Goal: Task Accomplishment & Management: Manage account settings

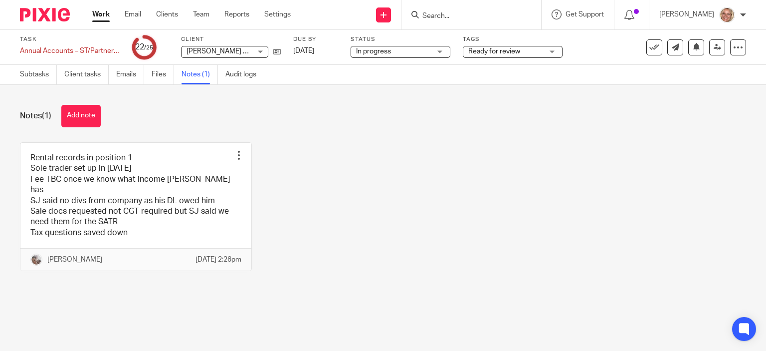
drag, startPoint x: 0, startPoint y: 0, endPoint x: 108, endPoint y: 13, distance: 108.6
click at [108, 13] on link "Work" at bounding box center [100, 14] width 17 height 10
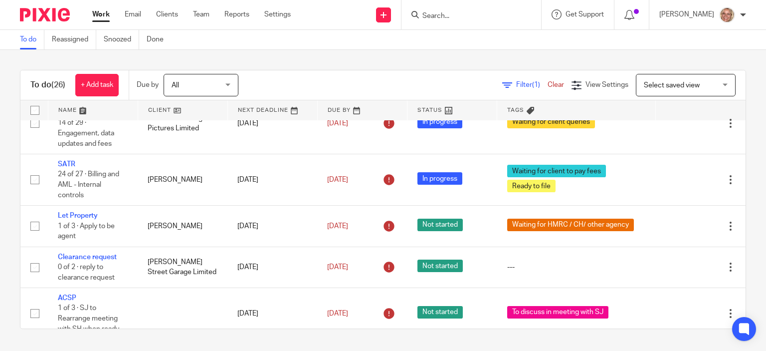
scroll to position [599, 0]
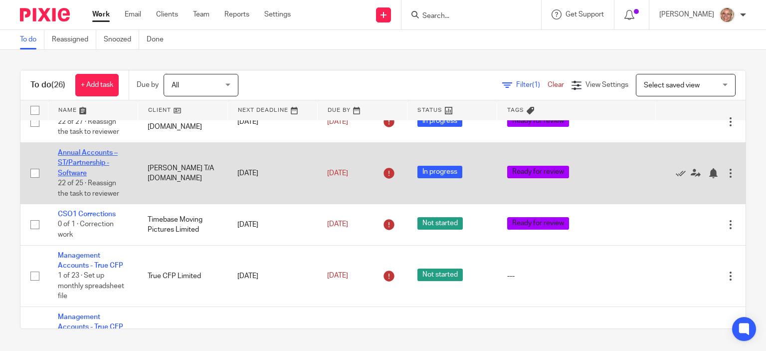
click at [66, 161] on link "Annual Accounts – ST/Partnership - Software" at bounding box center [88, 162] width 60 height 27
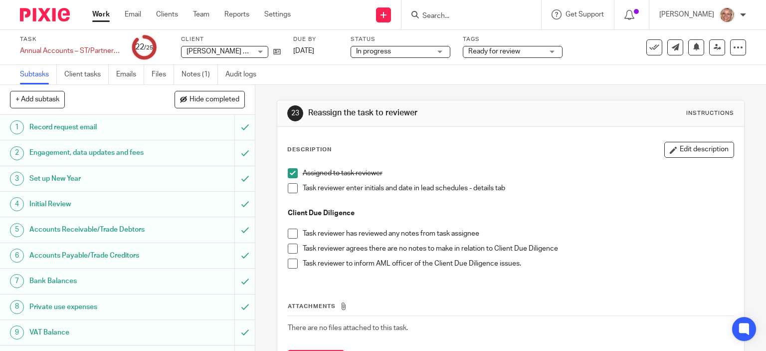
click at [290, 186] on span at bounding box center [293, 188] width 10 height 10
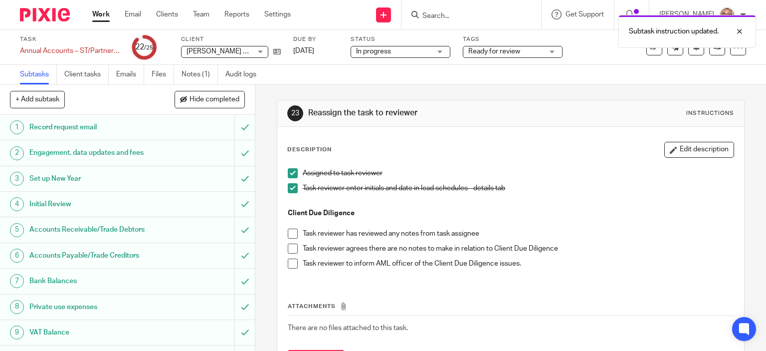
click at [288, 230] on span at bounding box center [293, 234] width 10 height 10
click at [291, 247] on span at bounding box center [293, 249] width 10 height 10
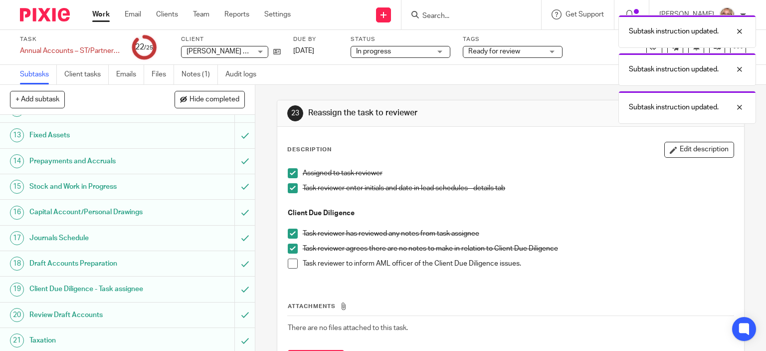
scroll to position [402, 0]
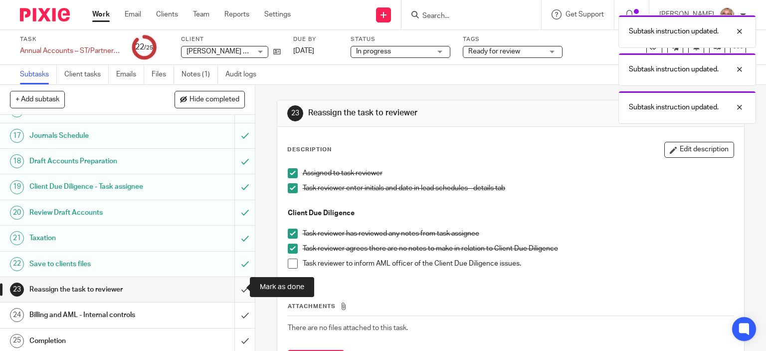
click at [236, 287] on input "submit" at bounding box center [127, 289] width 255 height 25
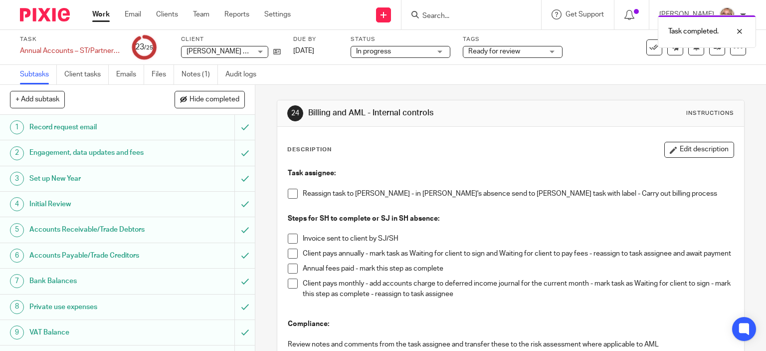
click at [553, 51] on div "Ready for review" at bounding box center [513, 52] width 100 height 12
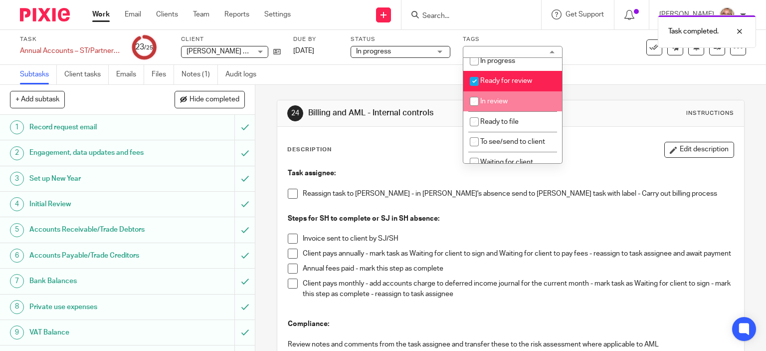
scroll to position [78, 0]
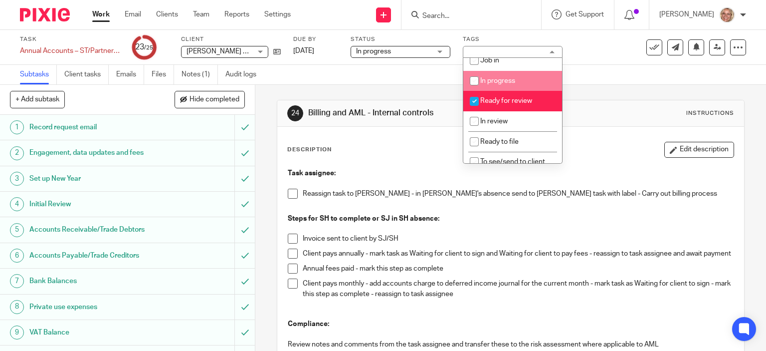
click at [508, 79] on span "In progress" at bounding box center [498, 80] width 35 height 7
checkbox input "true"
click at [506, 102] on span "Ready for review" at bounding box center [507, 100] width 52 height 7
checkbox input "false"
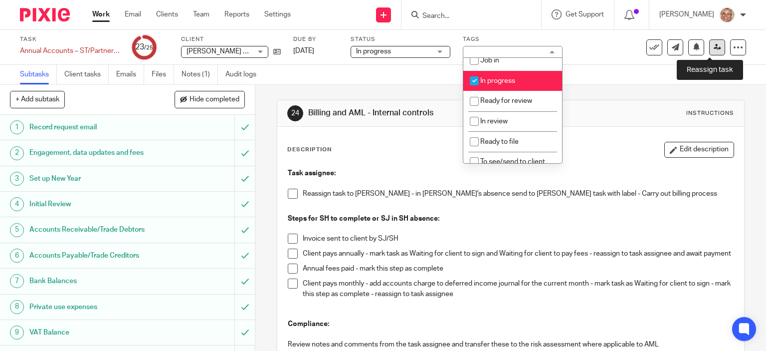
click at [714, 44] on icon at bounding box center [717, 46] width 7 height 7
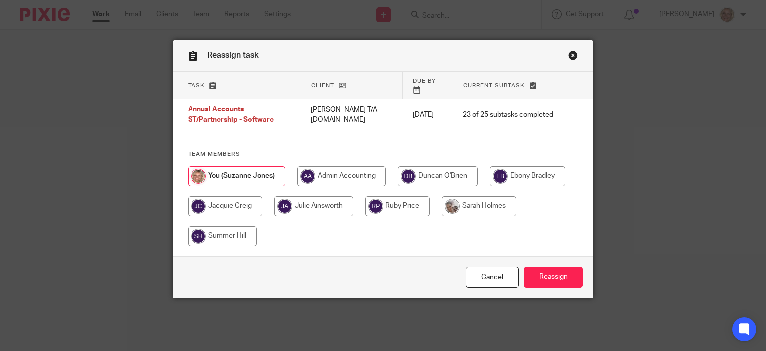
click at [524, 173] on input "radio" at bounding box center [527, 176] width 75 height 20
radio input "true"
click at [543, 277] on input "Reassign" at bounding box center [553, 276] width 59 height 21
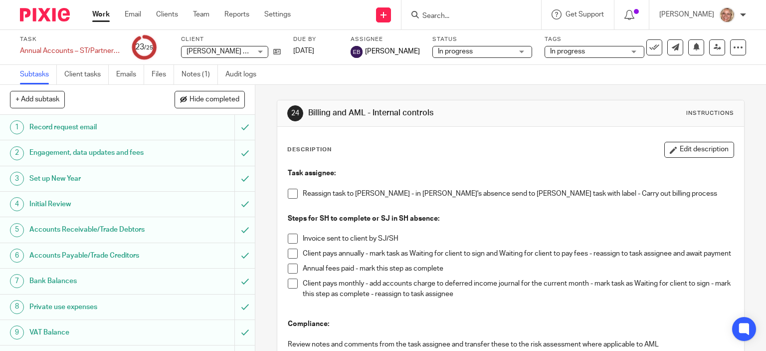
click at [100, 15] on link "Work" at bounding box center [100, 14] width 17 height 10
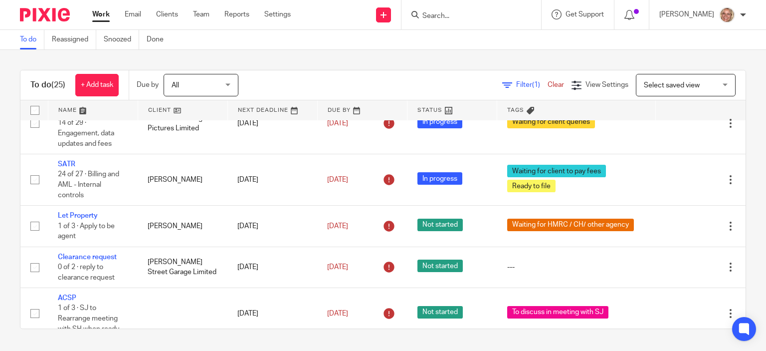
scroll to position [449, 0]
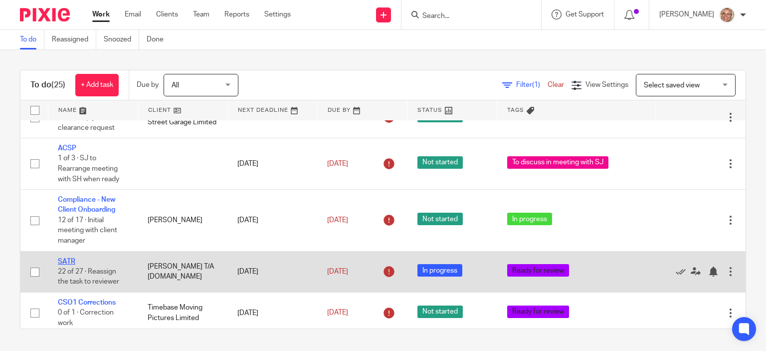
click at [66, 258] on link "SATR" at bounding box center [66, 261] width 17 height 7
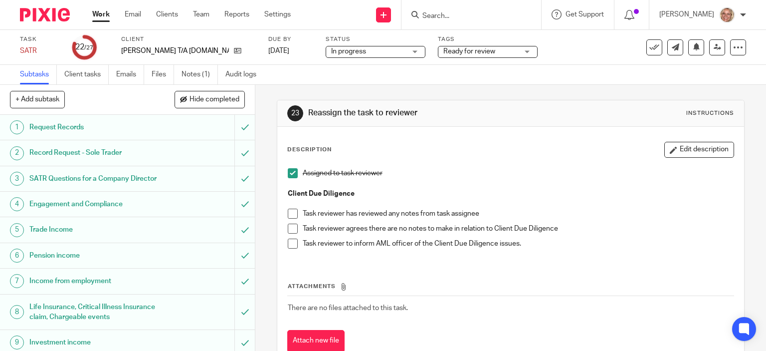
click at [288, 212] on span at bounding box center [293, 214] width 10 height 10
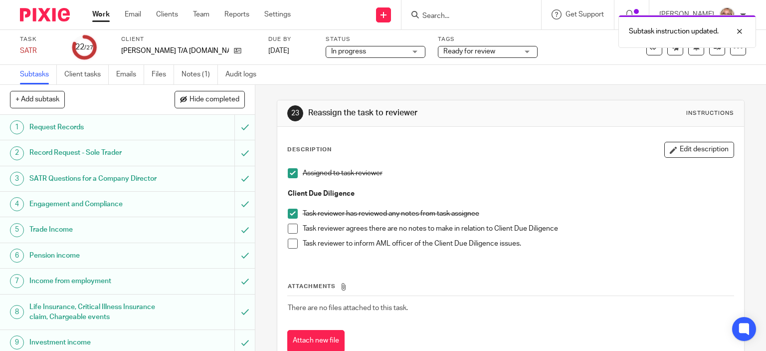
click at [289, 227] on span at bounding box center [293, 229] width 10 height 10
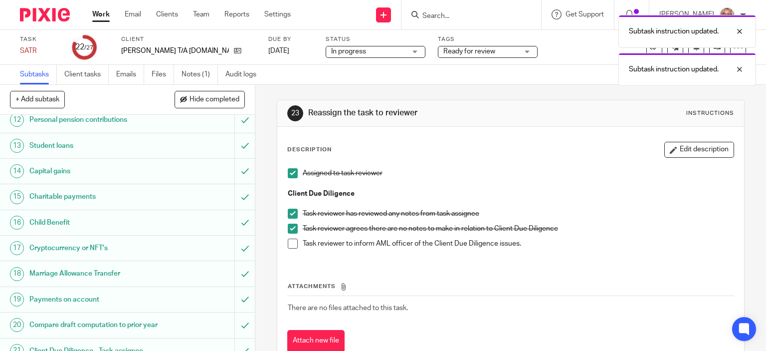
scroll to position [493, 0]
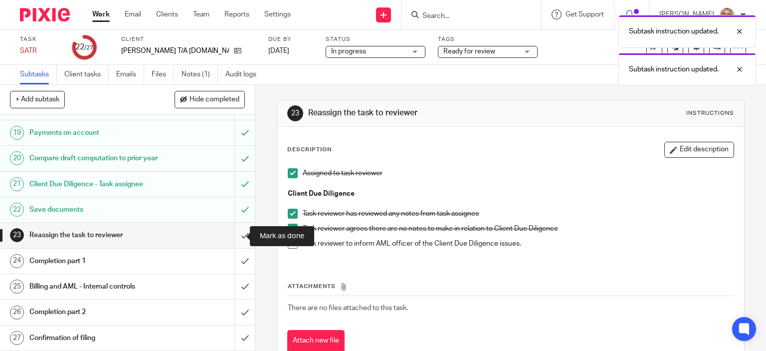
click at [236, 234] on input "submit" at bounding box center [127, 235] width 255 height 25
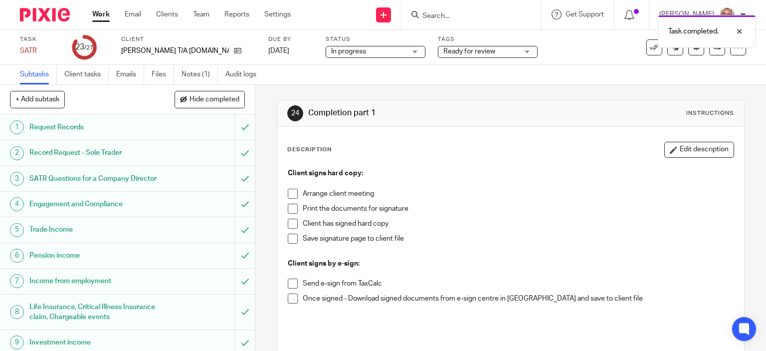
click at [510, 53] on div "Ready for review" at bounding box center [488, 52] width 100 height 12
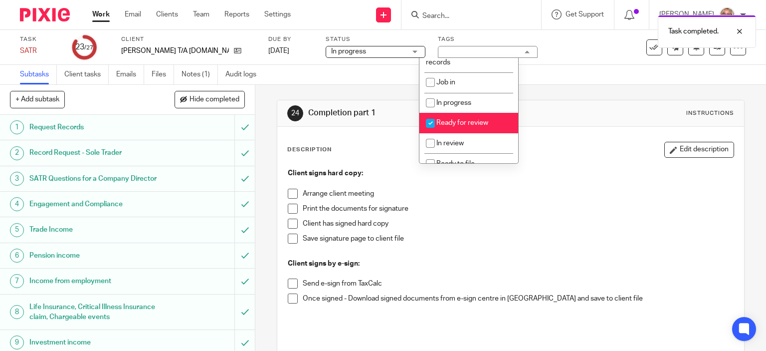
scroll to position [68, 0]
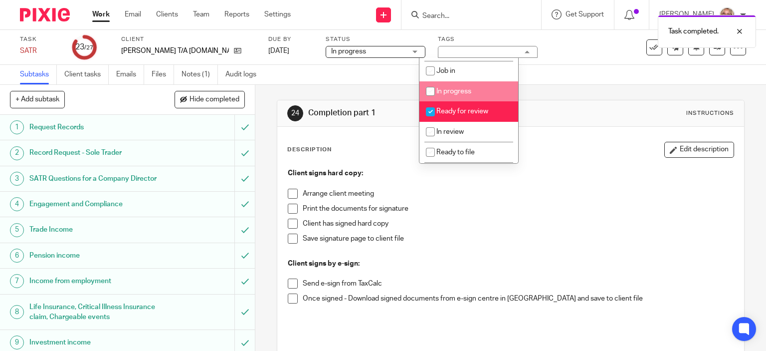
click at [495, 89] on li "In progress" at bounding box center [469, 91] width 99 height 20
checkbox input "true"
click at [485, 112] on span "Ready for review" at bounding box center [463, 111] width 52 height 7
checkbox input "false"
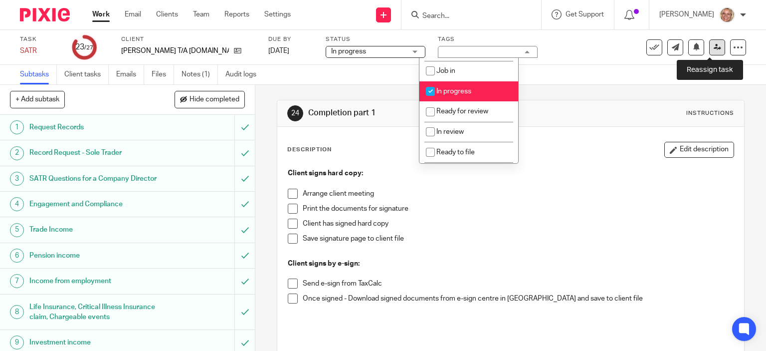
click at [710, 51] on link at bounding box center [718, 47] width 16 height 16
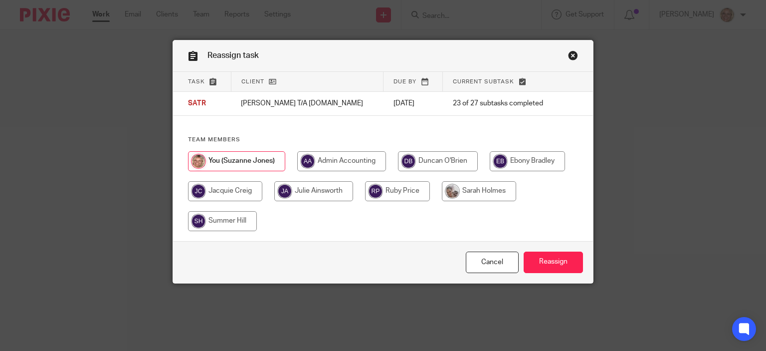
click at [525, 161] on input "radio" at bounding box center [527, 161] width 75 height 20
radio input "true"
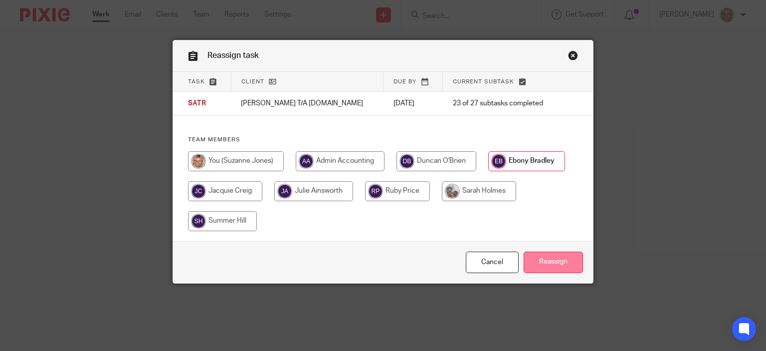
click at [537, 265] on input "Reassign" at bounding box center [553, 261] width 59 height 21
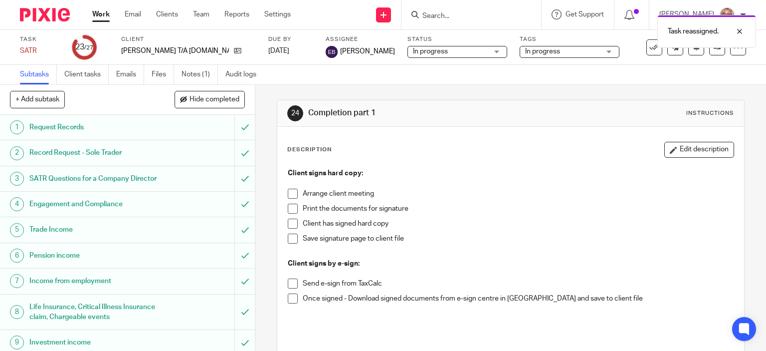
click at [106, 15] on link "Work" at bounding box center [100, 14] width 17 height 10
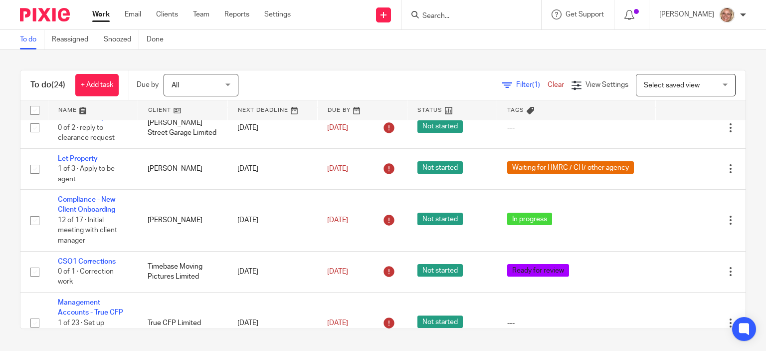
scroll to position [299, 0]
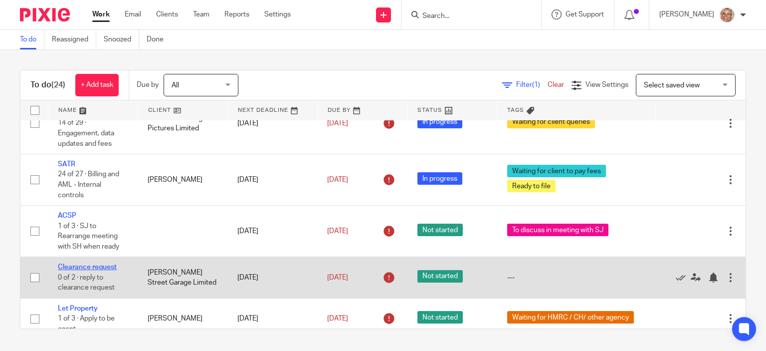
click at [106, 263] on link "Clearance request" at bounding box center [87, 266] width 59 height 7
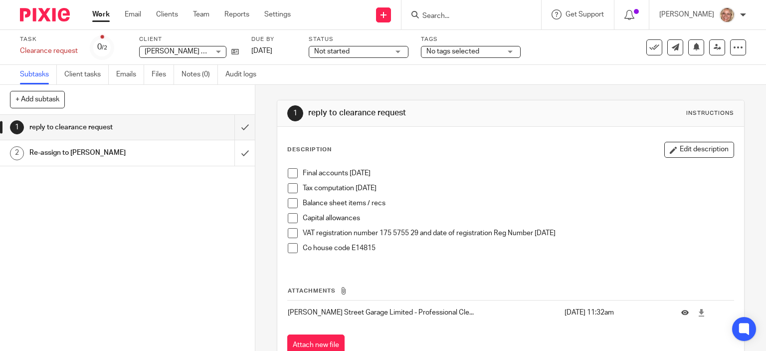
drag, startPoint x: 291, startPoint y: 172, endPoint x: 289, endPoint y: 181, distance: 9.1
click at [291, 172] on span at bounding box center [293, 173] width 10 height 10
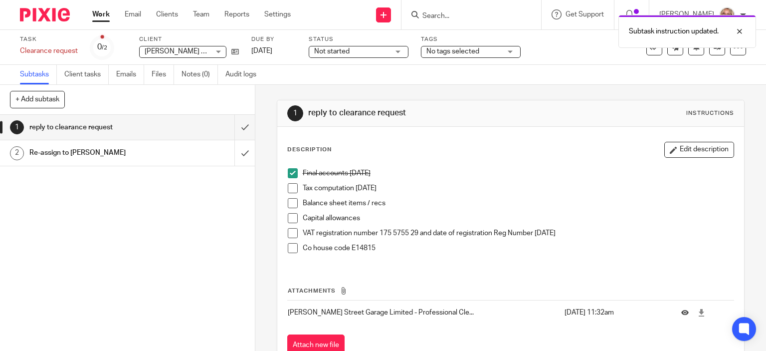
click at [290, 191] on span at bounding box center [293, 188] width 10 height 10
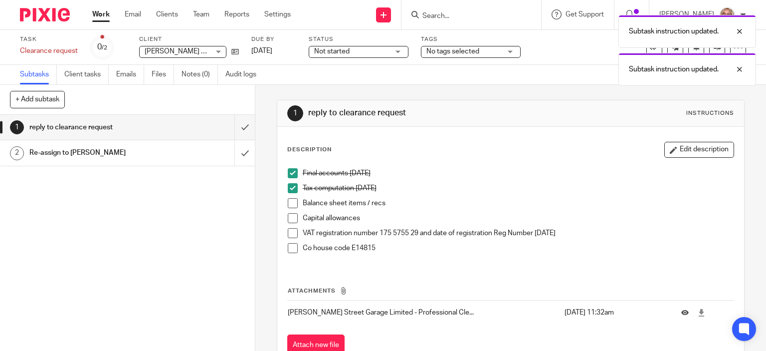
click at [288, 199] on span at bounding box center [293, 203] width 10 height 10
click at [288, 219] on span at bounding box center [293, 218] width 10 height 10
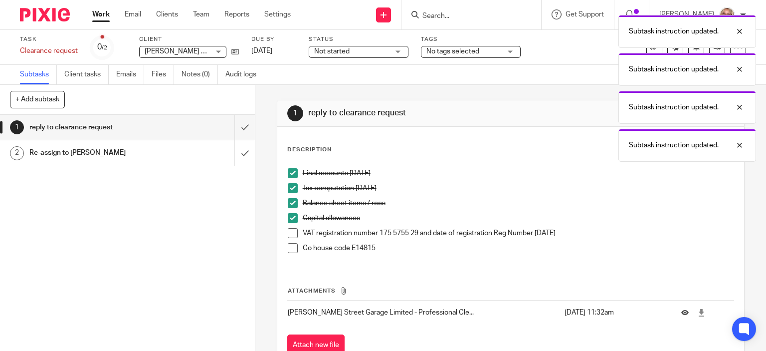
click at [292, 230] on span at bounding box center [293, 233] width 10 height 10
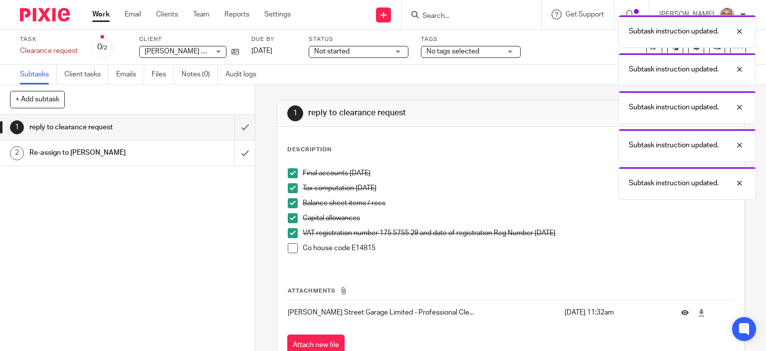
click at [288, 248] on span at bounding box center [293, 248] width 10 height 10
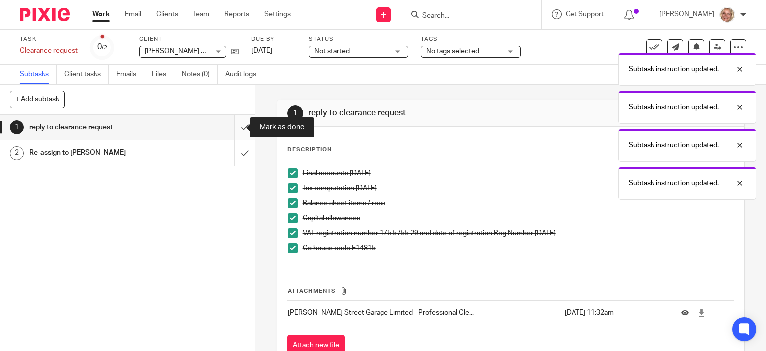
click at [233, 125] on input "submit" at bounding box center [127, 127] width 255 height 25
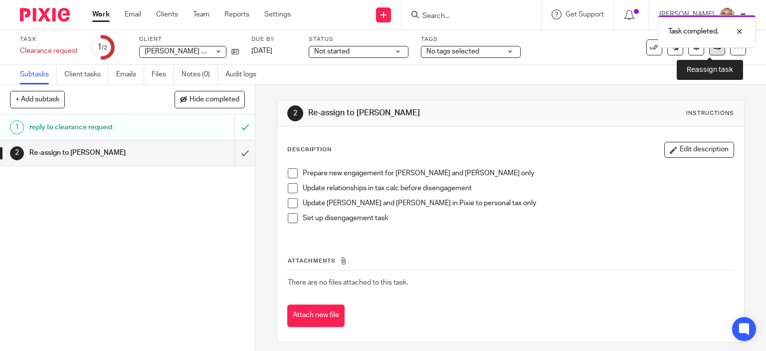
click at [710, 53] on link at bounding box center [718, 47] width 16 height 16
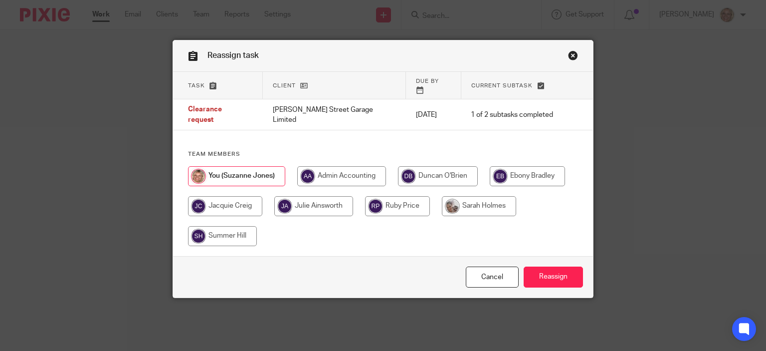
click at [459, 196] on input "radio" at bounding box center [479, 206] width 74 height 20
radio input "true"
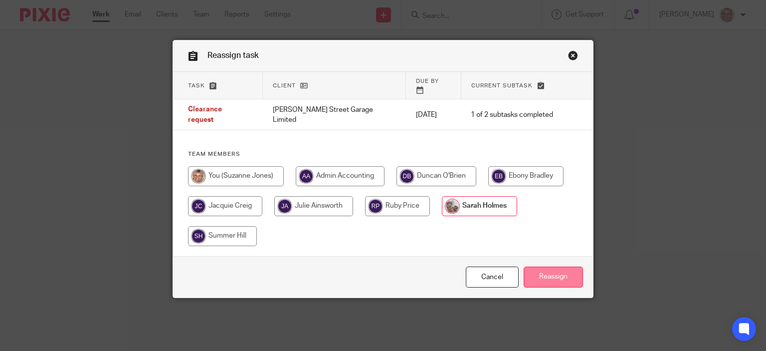
click at [557, 267] on input "Reassign" at bounding box center [553, 276] width 59 height 21
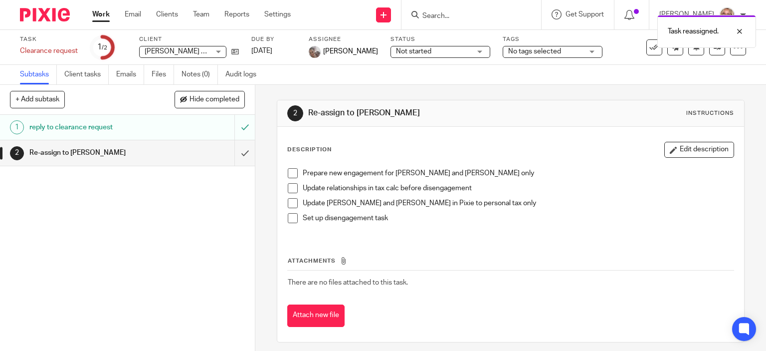
click at [101, 13] on link "Work" at bounding box center [100, 14] width 17 height 10
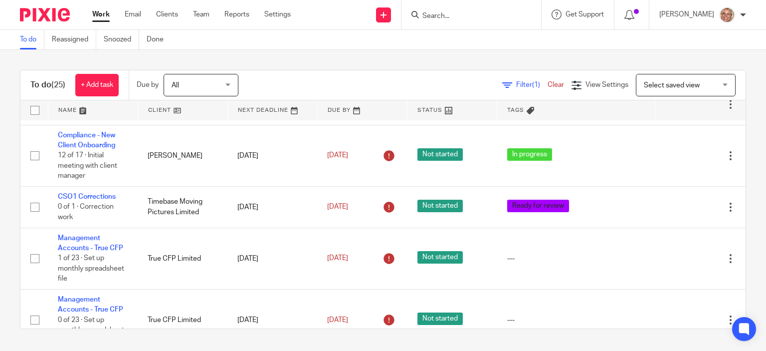
scroll to position [323, 0]
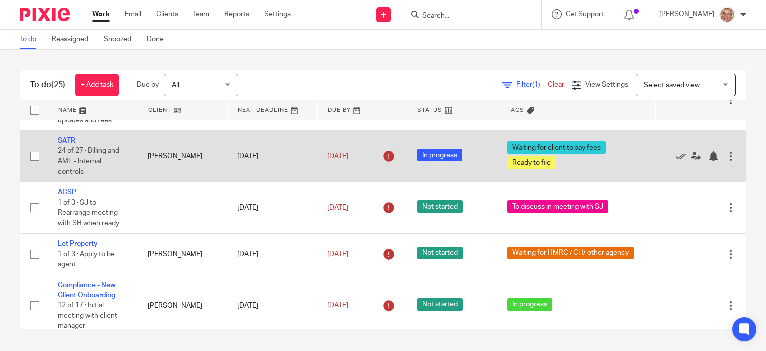
click at [34, 150] on input "checkbox" at bounding box center [34, 156] width 19 height 19
checkbox input "true"
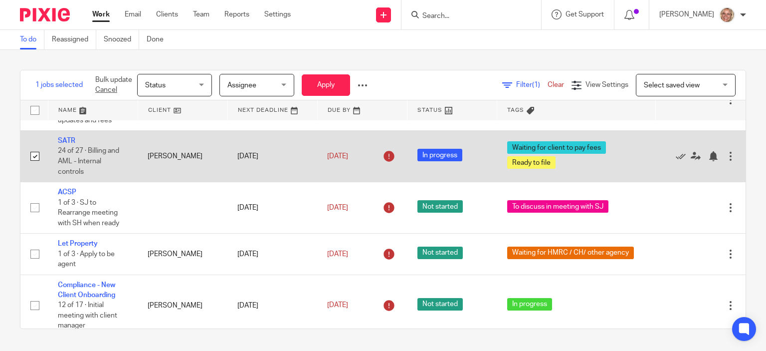
scroll to position [173, 0]
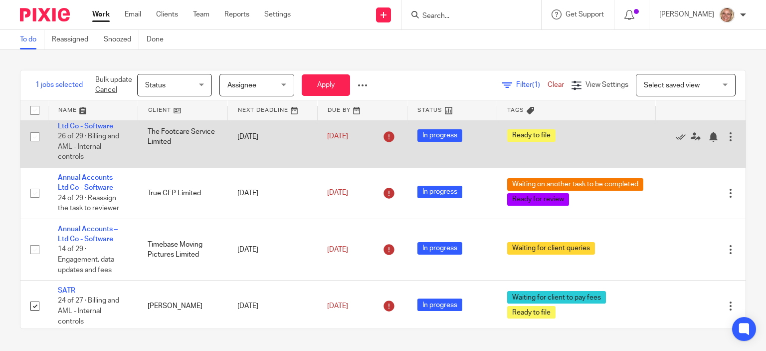
click at [36, 129] on input "checkbox" at bounding box center [34, 136] width 19 height 19
checkbox input "true"
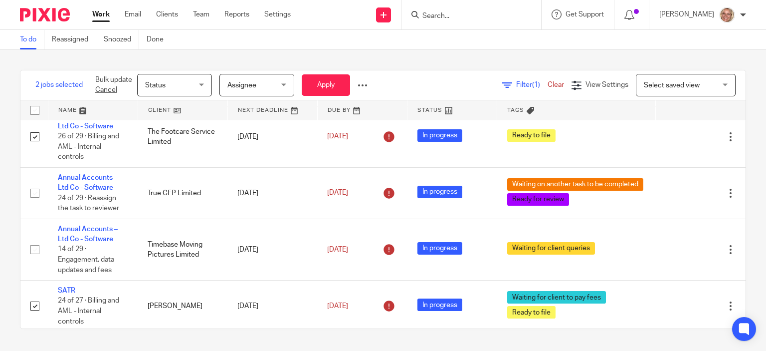
scroll to position [0, 0]
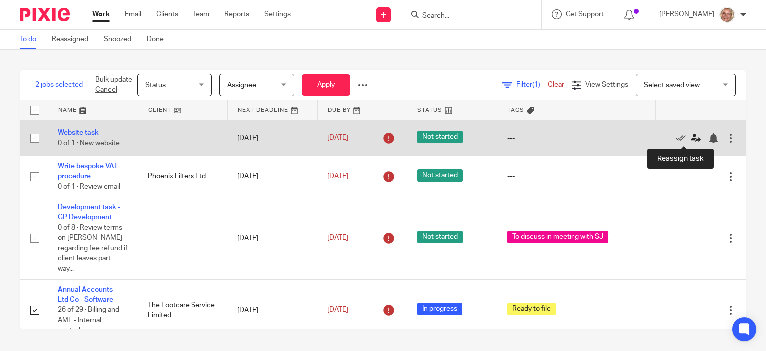
click at [691, 139] on icon at bounding box center [696, 138] width 10 height 10
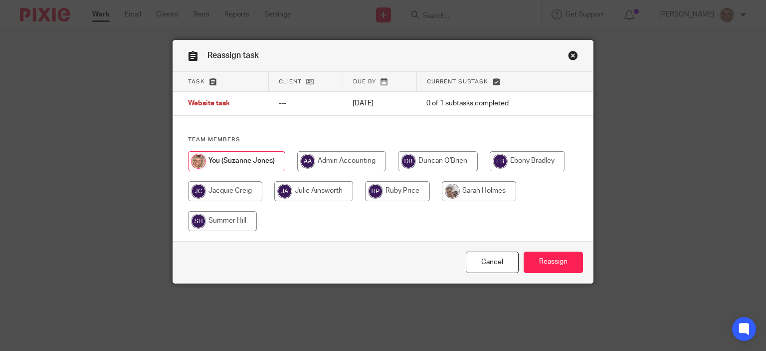
click at [477, 193] on input "radio" at bounding box center [479, 191] width 74 height 20
radio input "true"
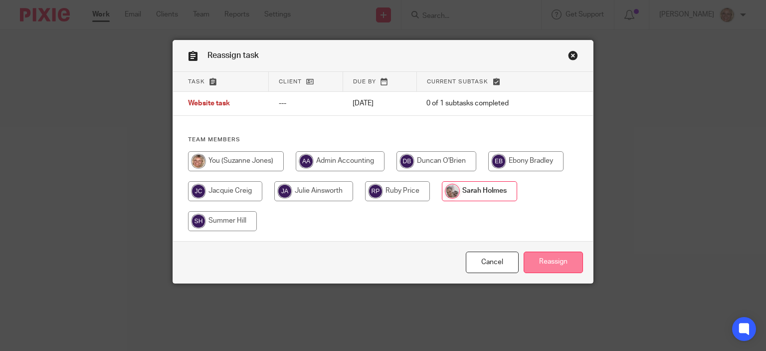
click at [541, 258] on input "Reassign" at bounding box center [553, 261] width 59 height 21
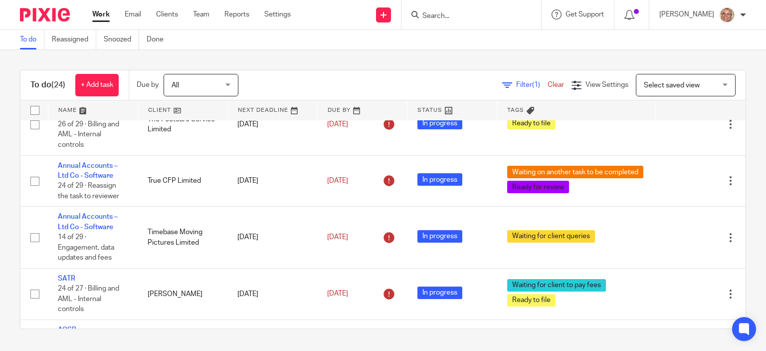
scroll to position [299, 0]
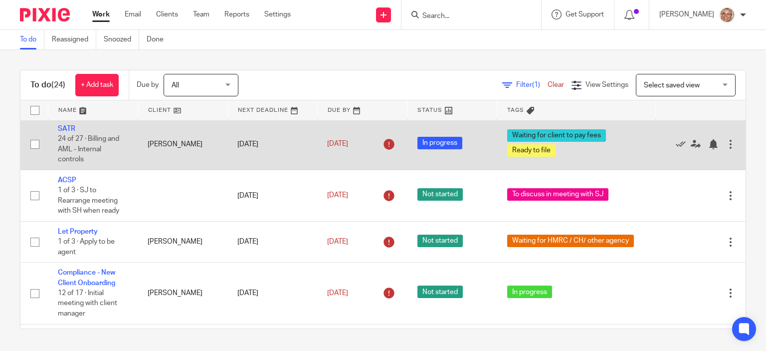
click at [36, 135] on input "checkbox" at bounding box center [34, 144] width 19 height 19
checkbox input "true"
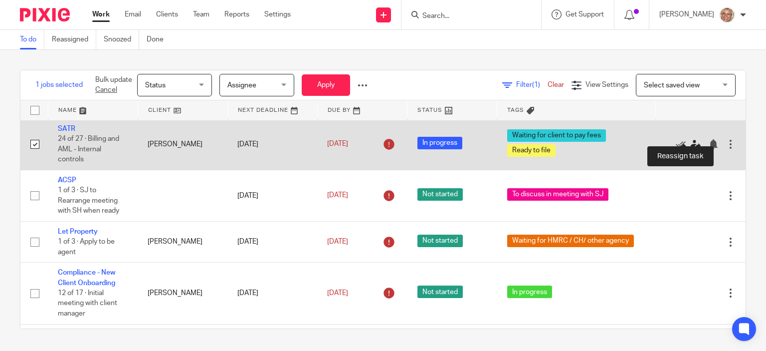
click at [691, 139] on icon at bounding box center [696, 144] width 10 height 10
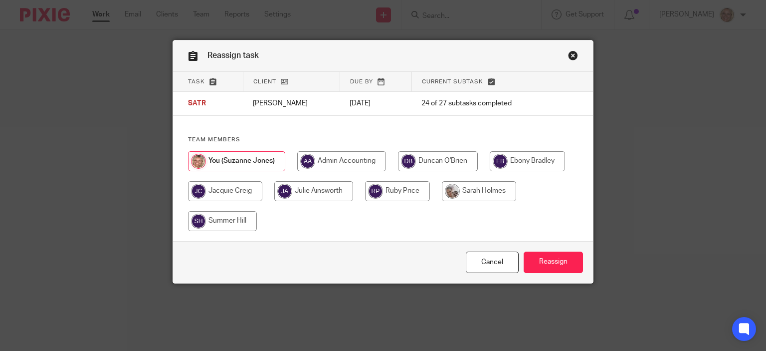
click at [469, 190] on input "radio" at bounding box center [479, 191] width 74 height 20
radio input "true"
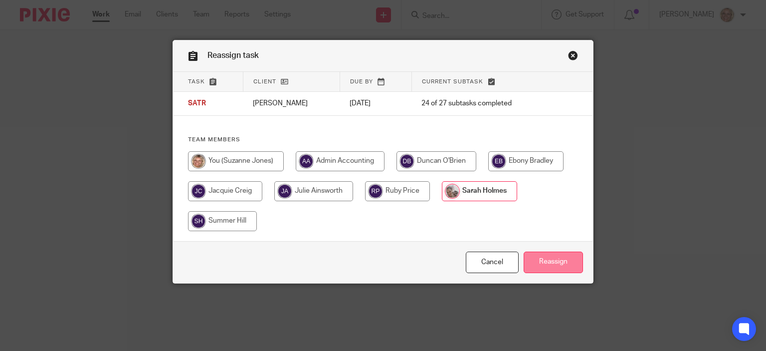
click at [542, 258] on input "Reassign" at bounding box center [553, 261] width 59 height 21
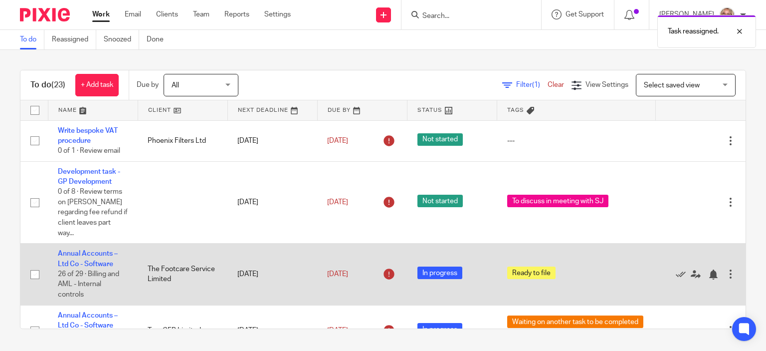
click at [33, 265] on input "checkbox" at bounding box center [34, 274] width 19 height 19
checkbox input "true"
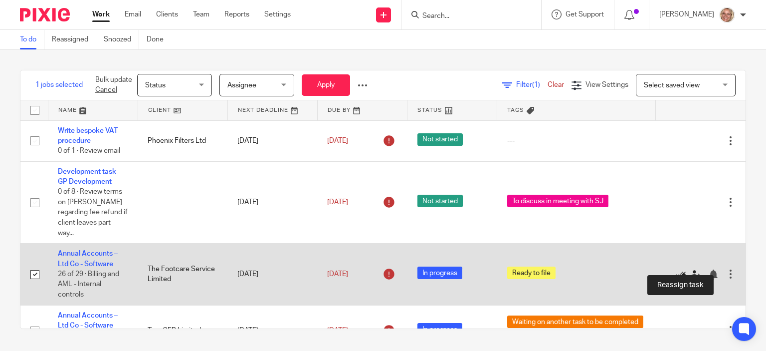
click at [691, 269] on icon at bounding box center [696, 274] width 10 height 10
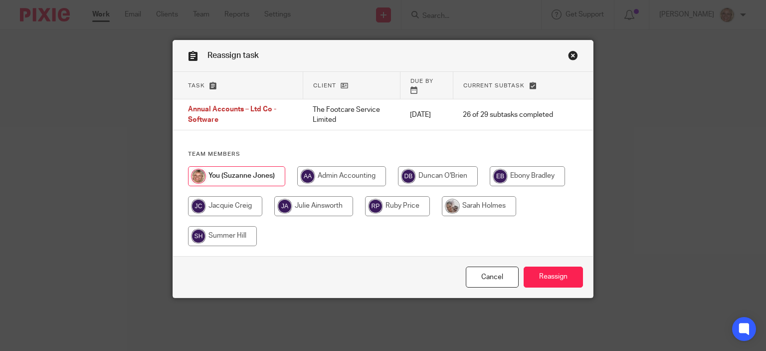
click at [483, 196] on input "radio" at bounding box center [479, 206] width 74 height 20
radio input "true"
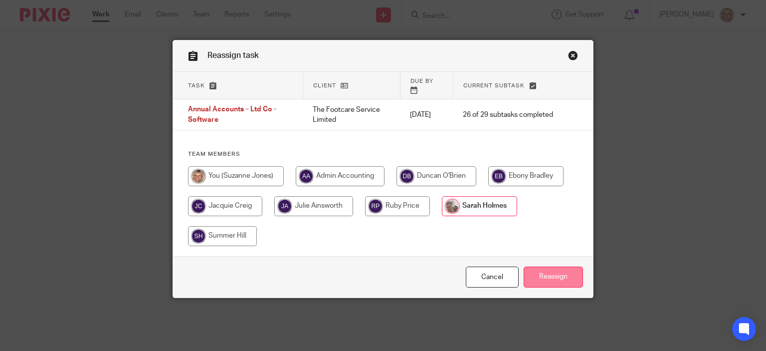
click at [546, 266] on input "Reassign" at bounding box center [553, 276] width 59 height 21
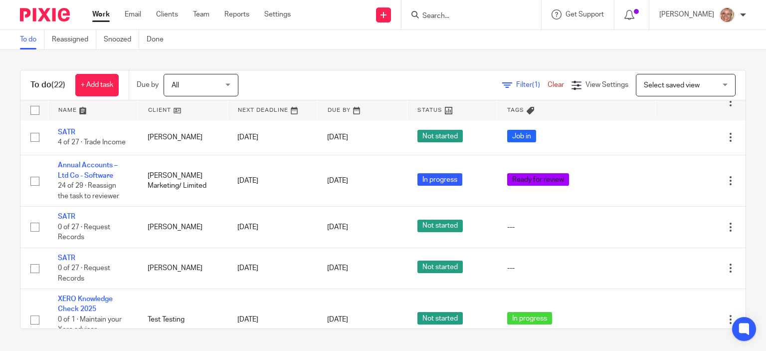
scroll to position [920, 0]
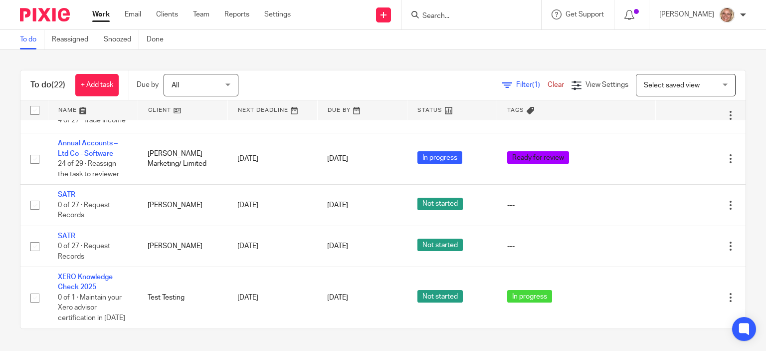
click at [463, 18] on input "Search" at bounding box center [467, 16] width 90 height 9
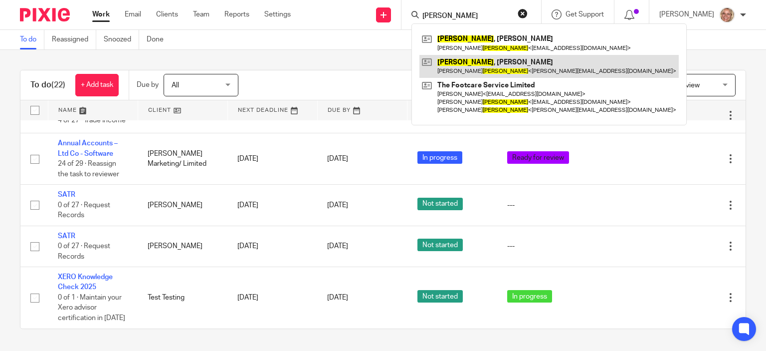
type input "nutter"
click at [493, 66] on link at bounding box center [549, 66] width 259 height 23
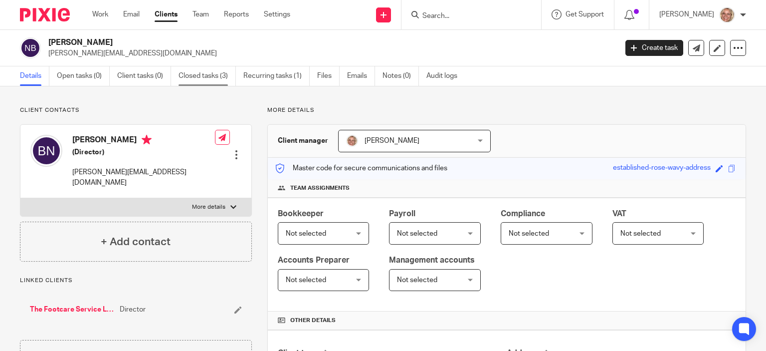
click at [206, 79] on link "Closed tasks (3)" at bounding box center [207, 75] width 57 height 19
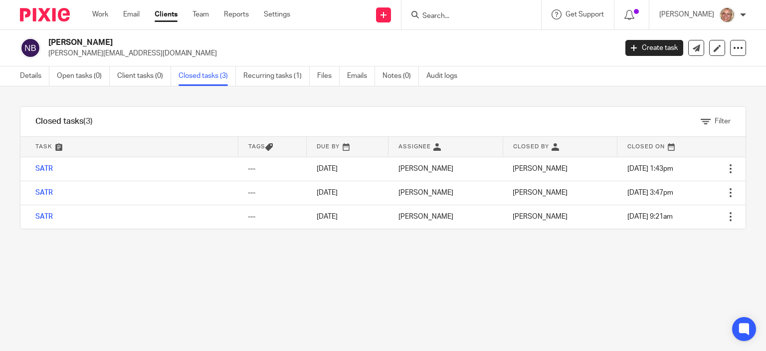
drag, startPoint x: 429, startPoint y: 13, endPoint x: 436, endPoint y: 15, distance: 7.4
click at [429, 13] on input "Search" at bounding box center [467, 16] width 90 height 9
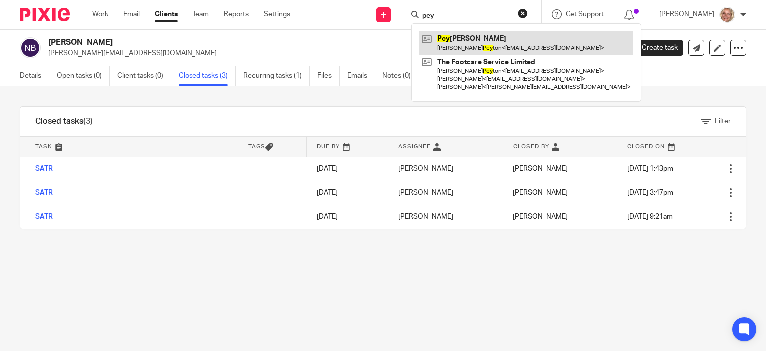
type input "pey"
click at [481, 41] on link at bounding box center [527, 42] width 214 height 23
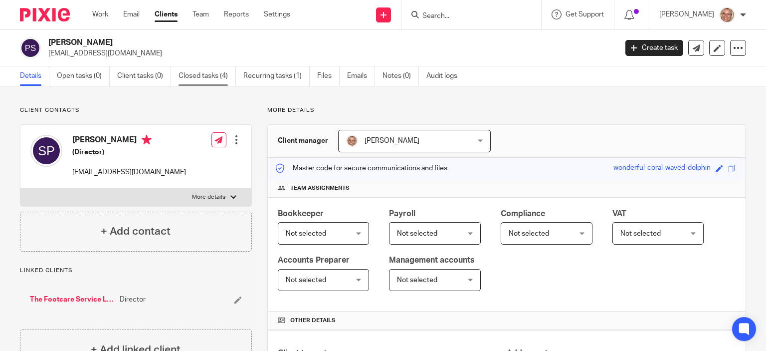
click at [202, 78] on link "Closed tasks (4)" at bounding box center [207, 75] width 57 height 19
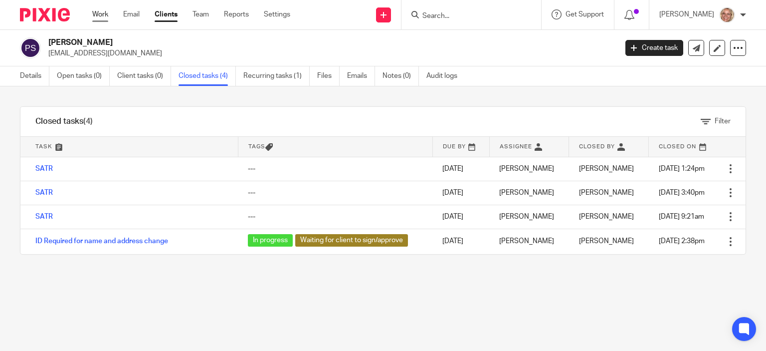
click at [98, 15] on link "Work" at bounding box center [100, 14] width 16 height 10
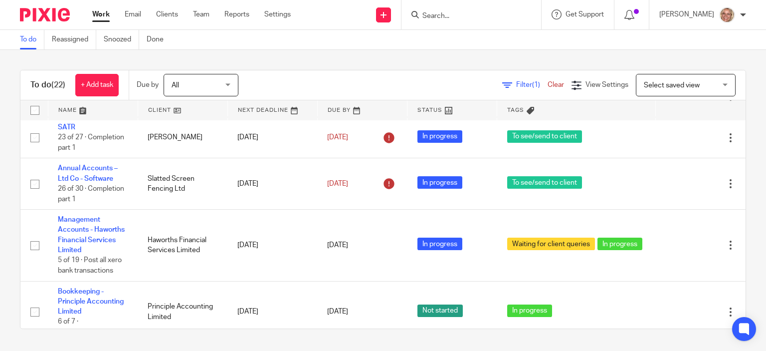
scroll to position [748, 0]
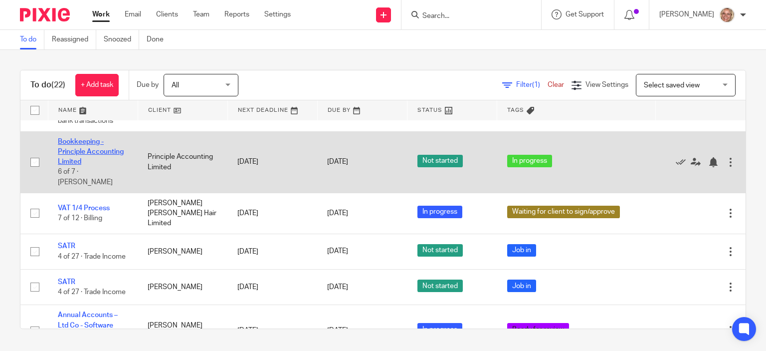
click at [80, 147] on link "Bookkeeping - Principle Accounting Limited" at bounding box center [91, 151] width 66 height 27
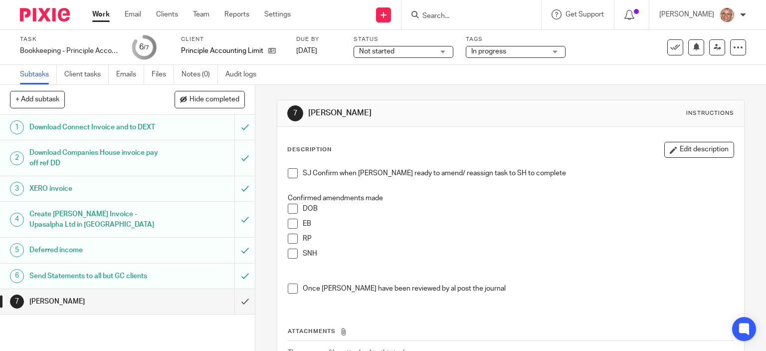
click at [106, 17] on link "Work" at bounding box center [100, 14] width 17 height 10
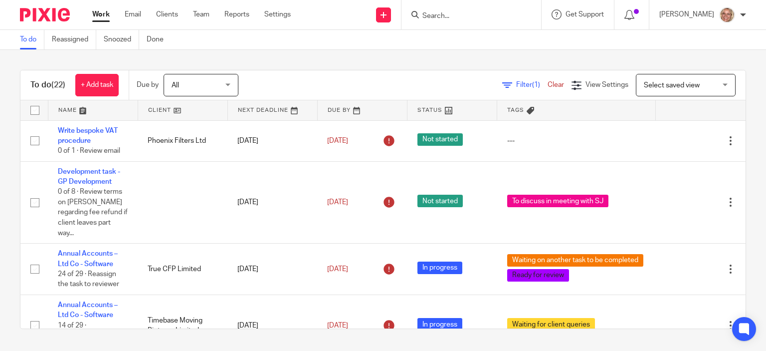
scroll to position [150, 0]
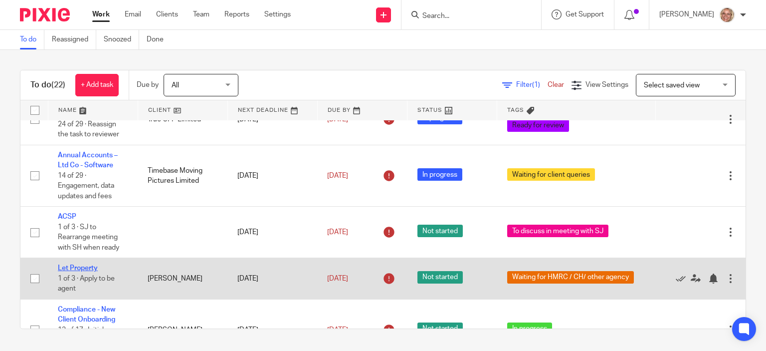
click at [90, 264] on link "Let Property" at bounding box center [78, 267] width 40 height 7
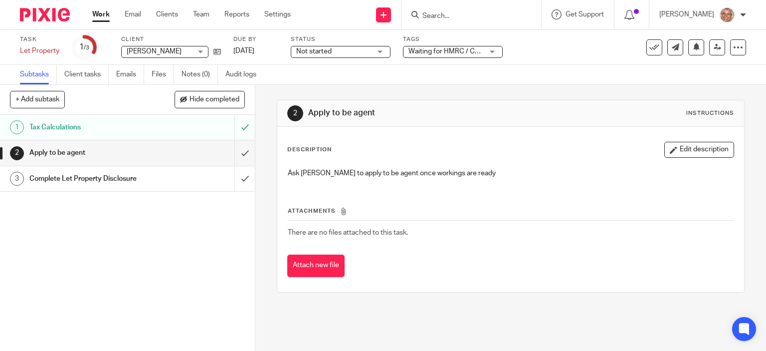
click at [110, 177] on h1 "Complete Let Property Disclosure" at bounding box center [94, 178] width 130 height 15
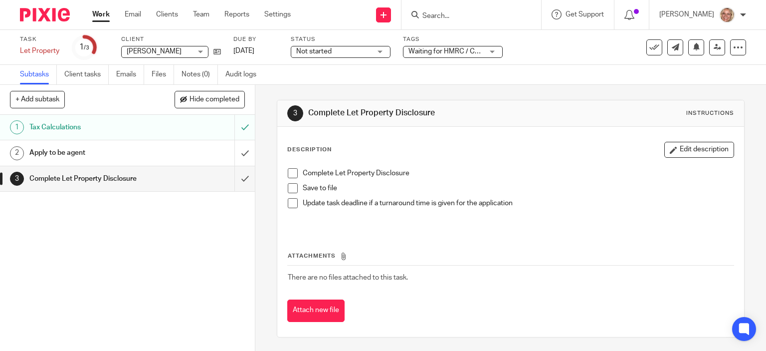
click at [290, 171] on span at bounding box center [293, 173] width 10 height 10
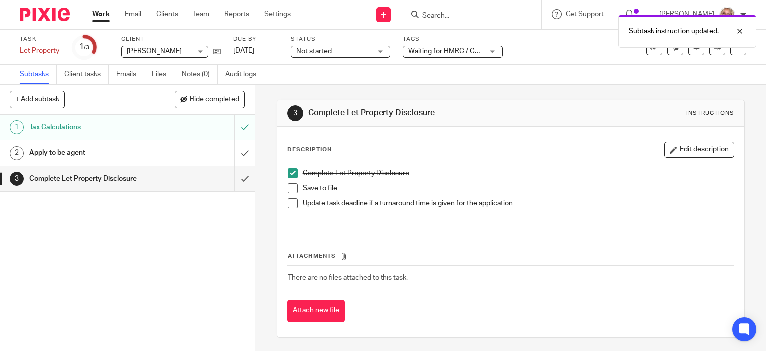
click at [291, 187] on span at bounding box center [293, 188] width 10 height 10
click at [126, 155] on h1 "Apply to be agent" at bounding box center [94, 152] width 130 height 15
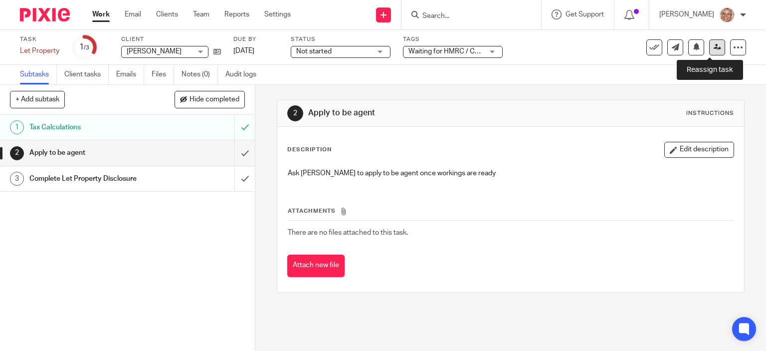
click at [711, 51] on link at bounding box center [718, 47] width 16 height 16
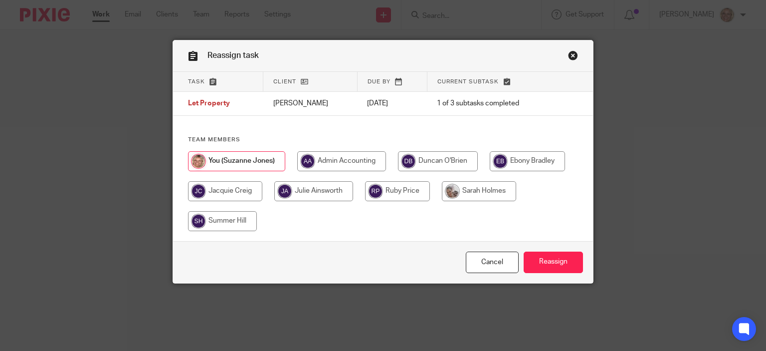
click at [488, 192] on input "radio" at bounding box center [479, 191] width 74 height 20
radio input "true"
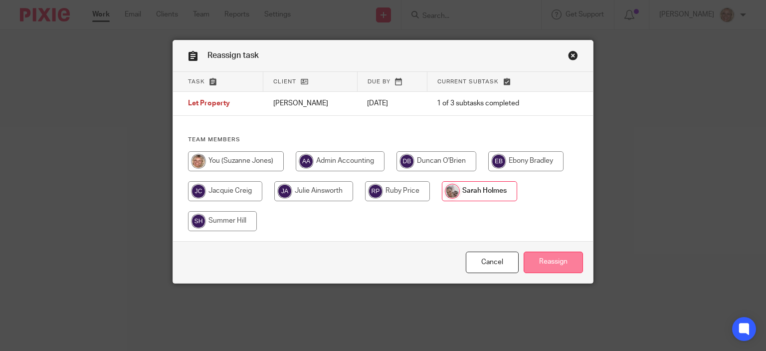
click at [537, 264] on input "Reassign" at bounding box center [553, 261] width 59 height 21
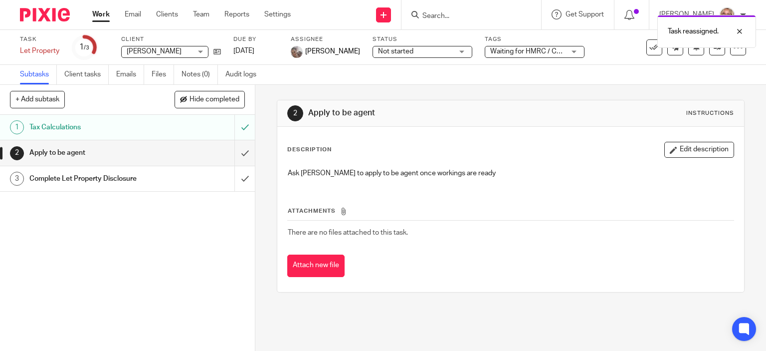
click at [99, 17] on link "Work" at bounding box center [100, 14] width 17 height 10
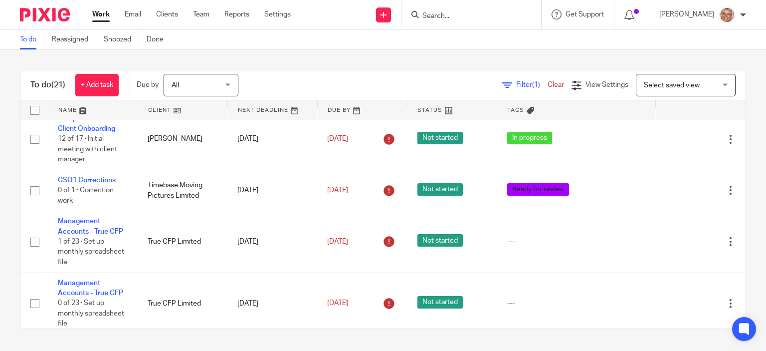
scroll to position [150, 0]
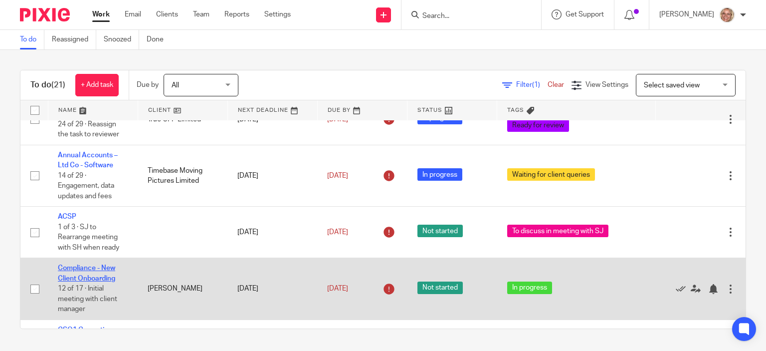
click at [82, 264] on link "Compliance - New Client Onboarding" at bounding box center [86, 272] width 57 height 17
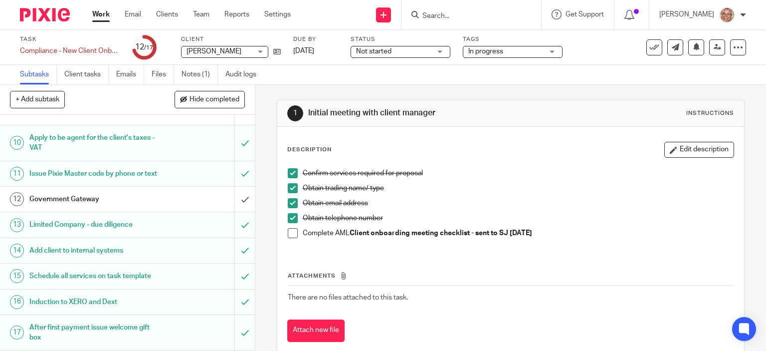
scroll to position [130, 0]
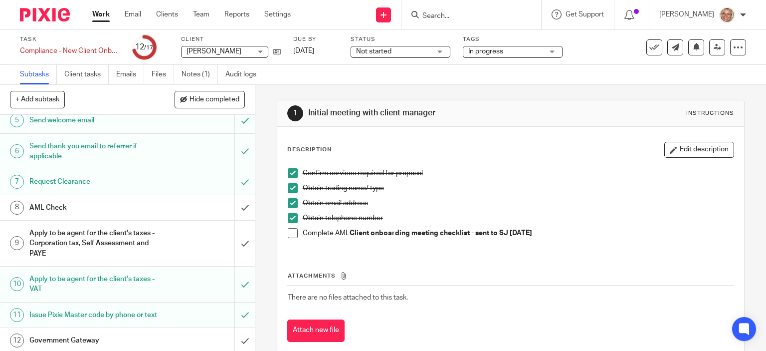
click at [101, 15] on link "Work" at bounding box center [100, 14] width 17 height 10
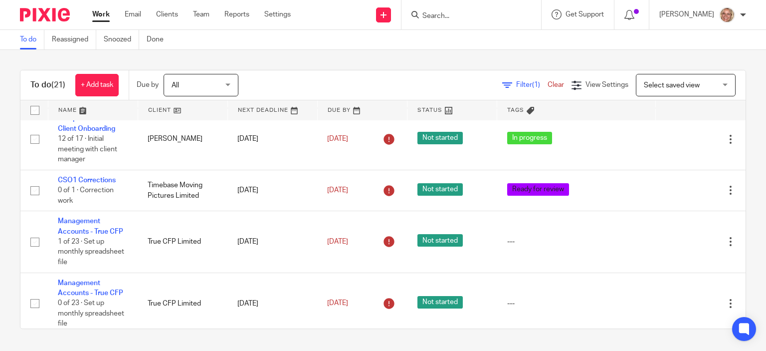
scroll to position [150, 0]
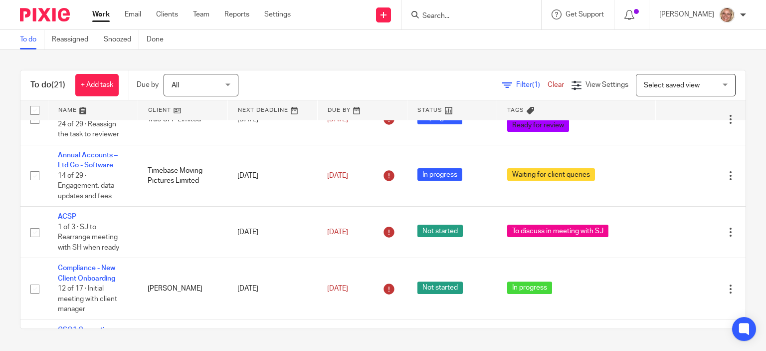
click at [160, 109] on link at bounding box center [182, 110] width 89 height 20
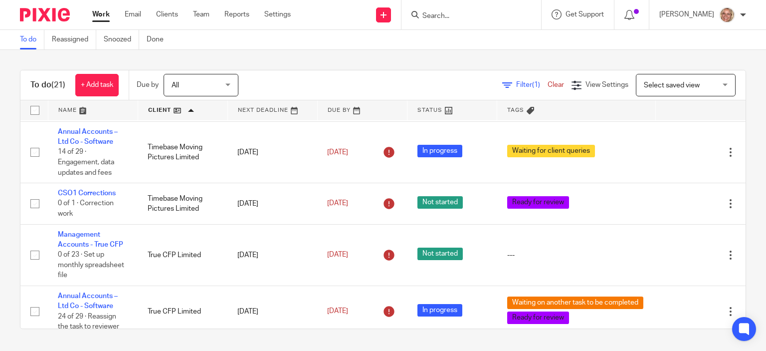
scroll to position [748, 0]
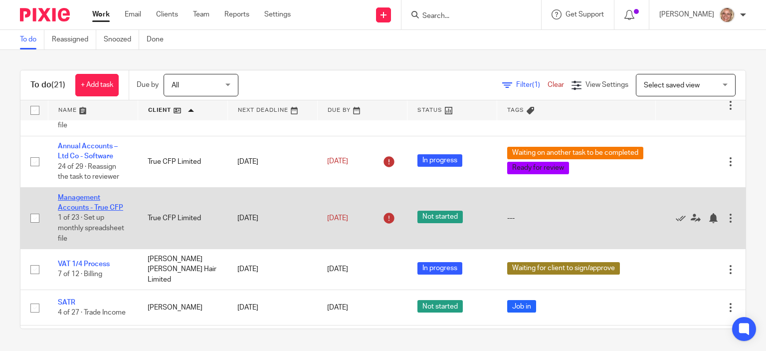
click at [90, 199] on link "Management Accounts - True CFP" at bounding box center [90, 202] width 65 height 17
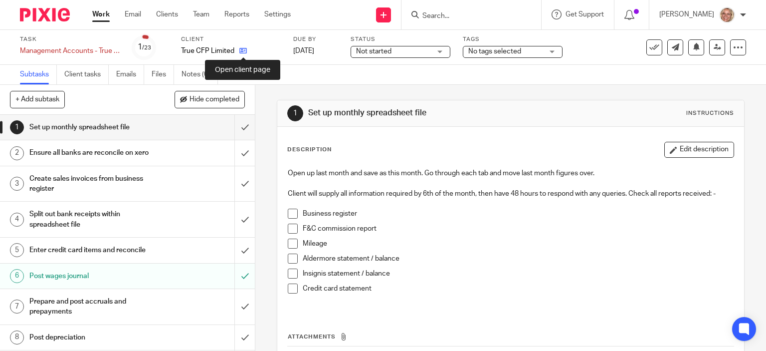
click at [246, 51] on icon at bounding box center [243, 50] width 7 height 7
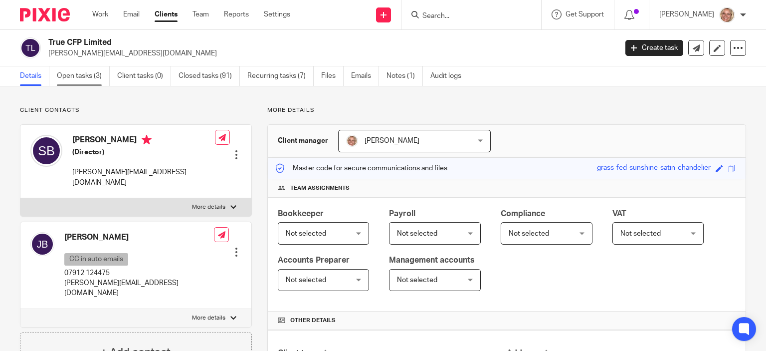
click at [84, 75] on link "Open tasks (3)" at bounding box center [83, 75] width 53 height 19
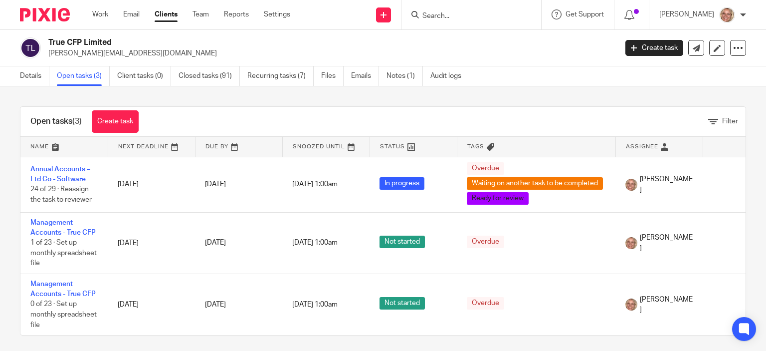
scroll to position [12, 0]
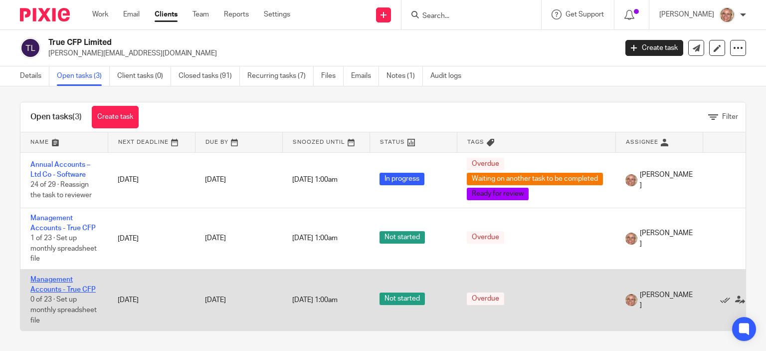
click at [60, 276] on link "Management Accounts - True CFP" at bounding box center [62, 284] width 65 height 17
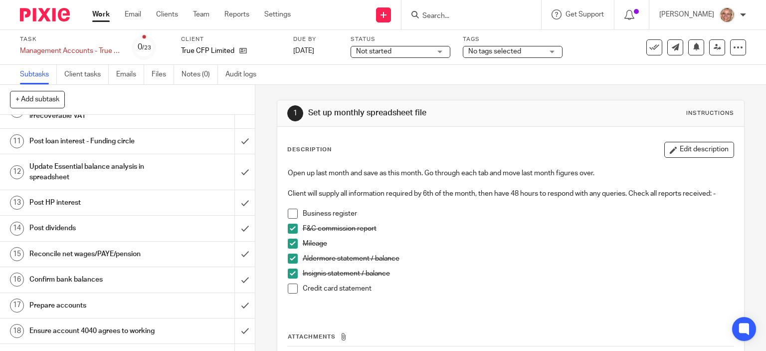
scroll to position [133, 0]
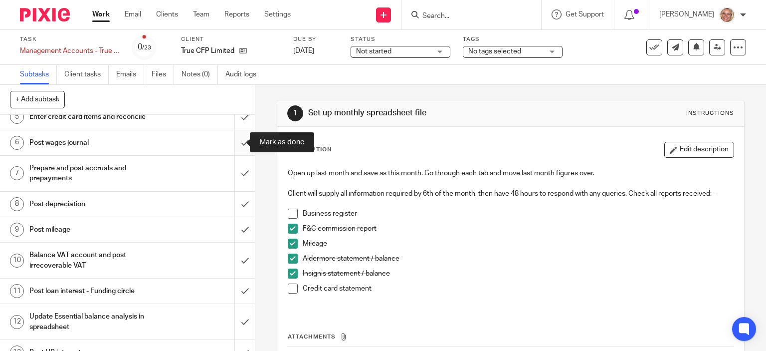
click at [235, 142] on input "submit" at bounding box center [127, 142] width 255 height 25
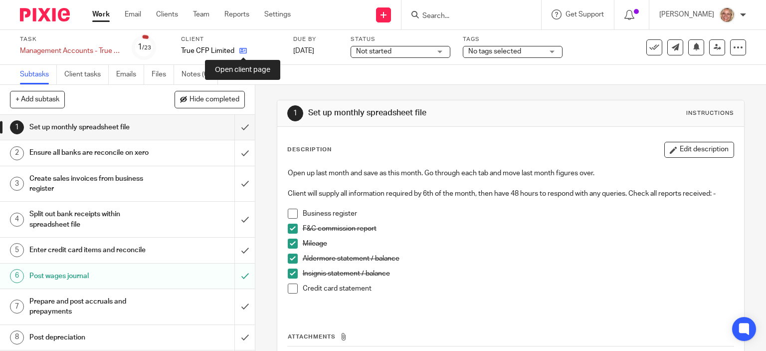
click at [243, 51] on icon at bounding box center [243, 50] width 7 height 7
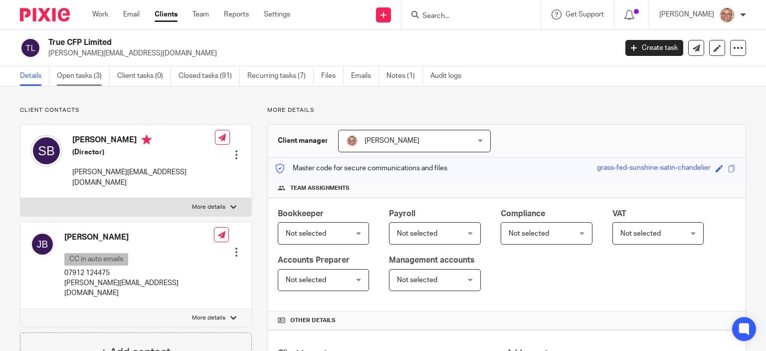
click at [95, 75] on link "Open tasks (3)" at bounding box center [83, 75] width 53 height 19
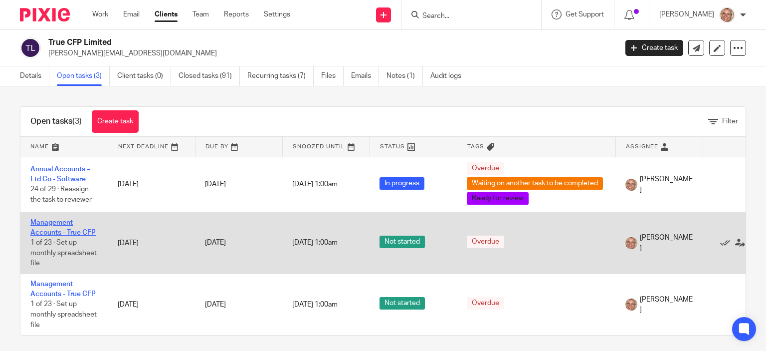
click at [53, 225] on link "Management Accounts - True CFP" at bounding box center [62, 227] width 65 height 17
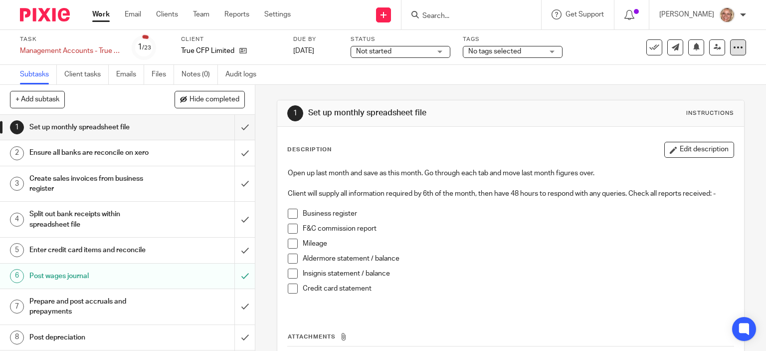
click at [734, 47] on icon at bounding box center [739, 47] width 10 height 10
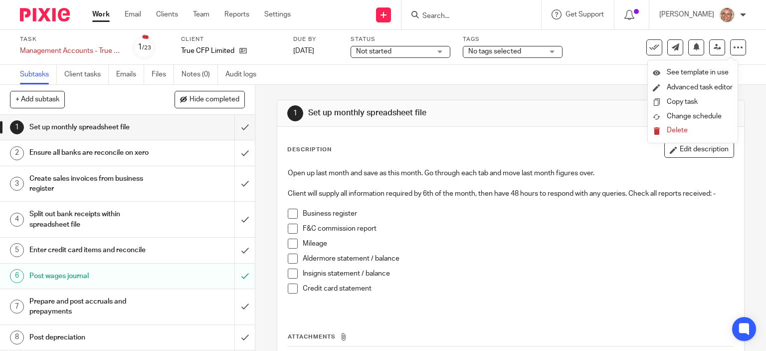
click at [691, 129] on button "Delete" at bounding box center [693, 131] width 80 height 8
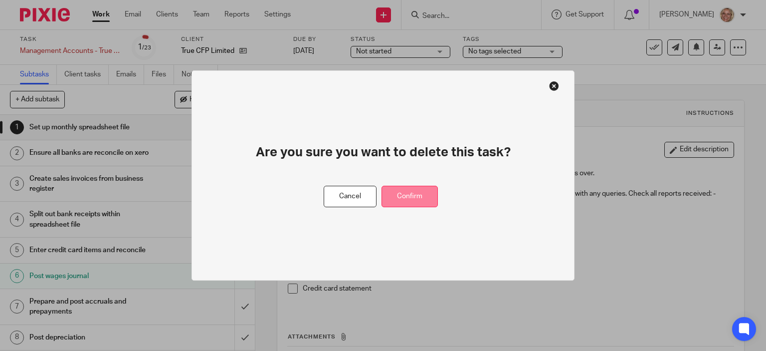
click at [422, 201] on button "Confirm" at bounding box center [410, 196] width 56 height 21
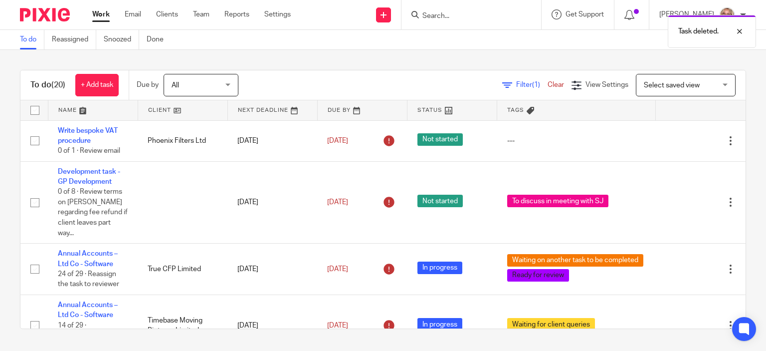
click at [107, 18] on link "Work" at bounding box center [100, 14] width 17 height 10
